Goal: Transaction & Acquisition: Purchase product/service

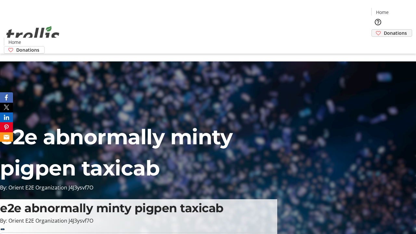
click at [384, 30] on span "Donations" at bounding box center [395, 33] width 23 height 7
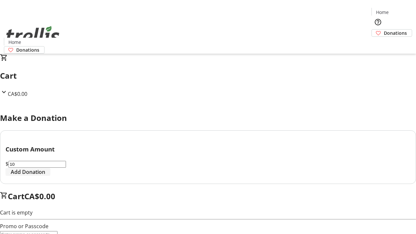
click at [45, 176] on span "Add Donation" at bounding box center [28, 172] width 34 height 8
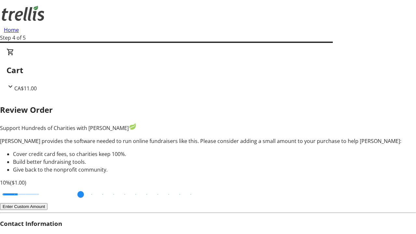
type input "20"
click at [46, 187] on input "Cover fees percentage" at bounding box center [21, 194] width 50 height 14
